Goal: Task Accomplishment & Management: Manage account settings

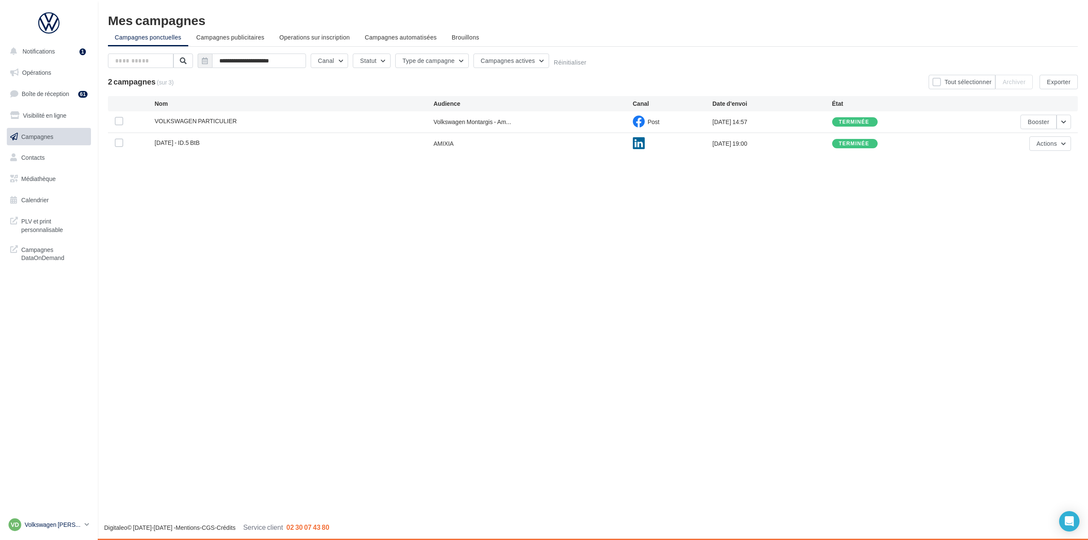
drag, startPoint x: 71, startPoint y: 532, endPoint x: 71, endPoint y: 527, distance: 4.8
click at [71, 528] on link "VD Volkswagen [PERSON_NAME] vw-ami-ami" at bounding box center [49, 525] width 84 height 16
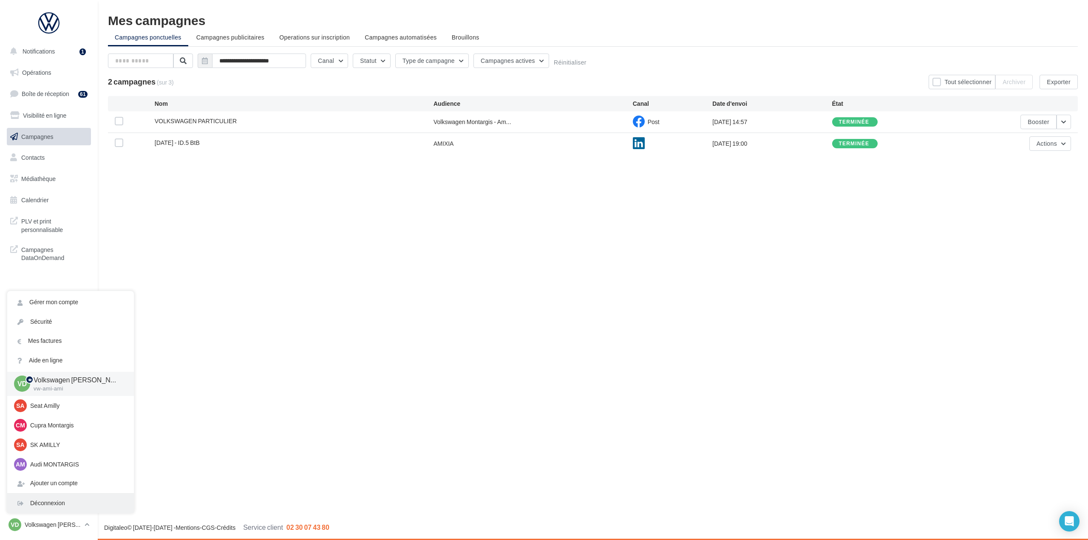
click at [66, 507] on div "Déconnexion" at bounding box center [70, 503] width 127 height 19
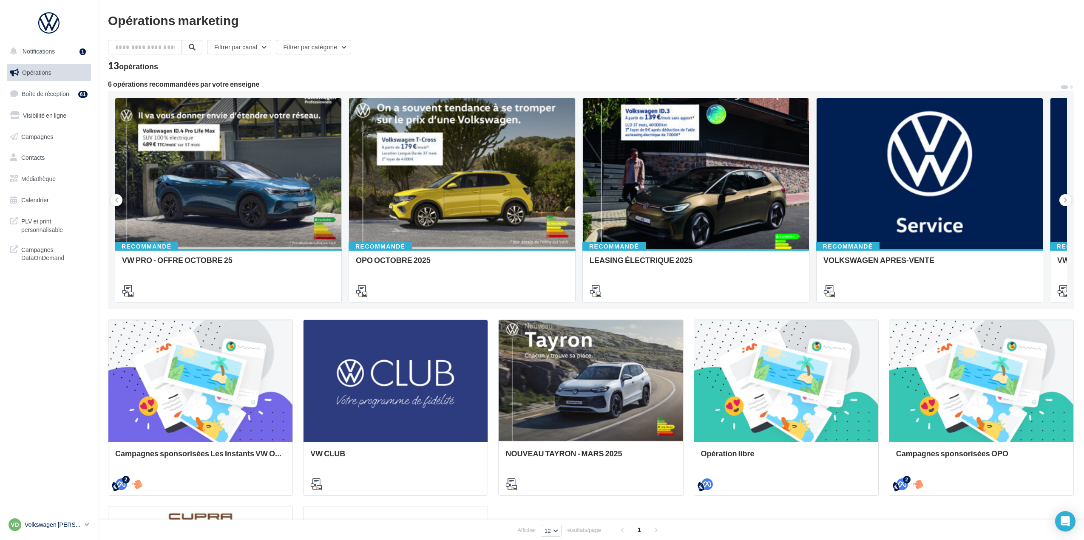
click at [54, 522] on p "Volkswagen [PERSON_NAME]" at bounding box center [53, 525] width 57 height 8
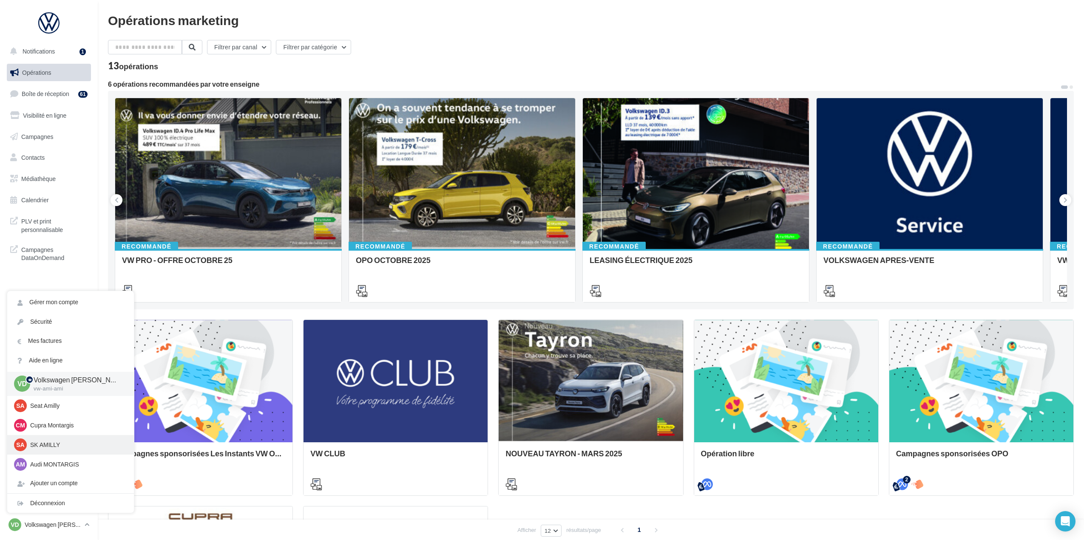
click at [58, 439] on div "SA SK AMILLY [PERSON_NAME]-duf" at bounding box center [70, 445] width 113 height 13
click at [58, 444] on p "SK AMILLY" at bounding box center [76, 445] width 93 height 8
